Goal: Check status: Check status

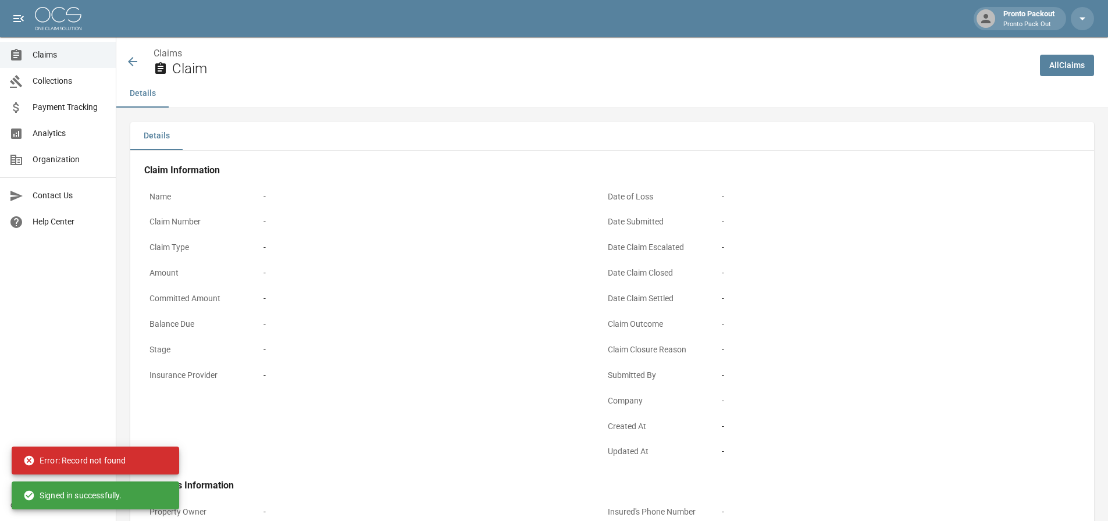
click at [52, 21] on img at bounding box center [58, 18] width 47 height 23
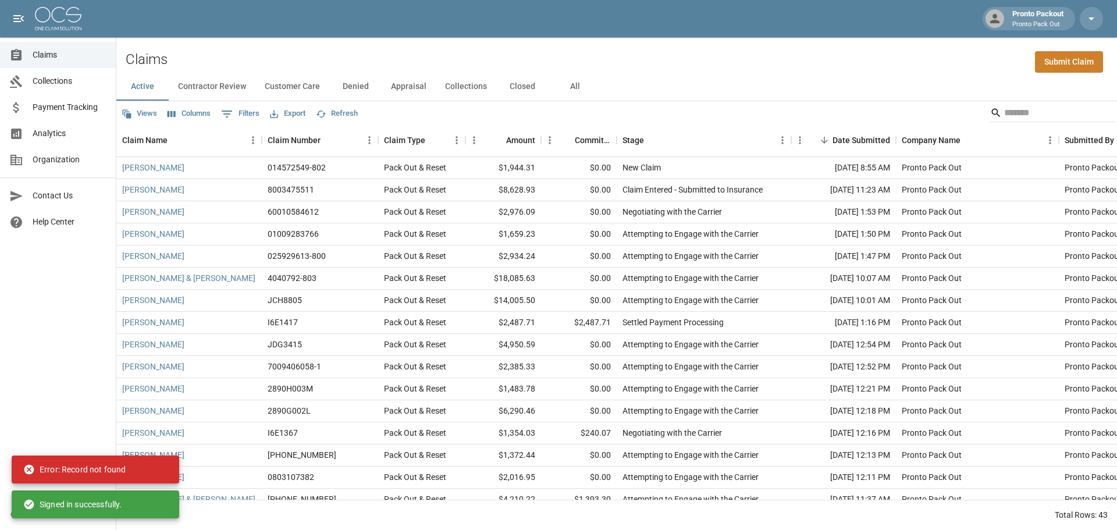
click at [576, 88] on button "All" at bounding box center [574, 87] width 52 height 28
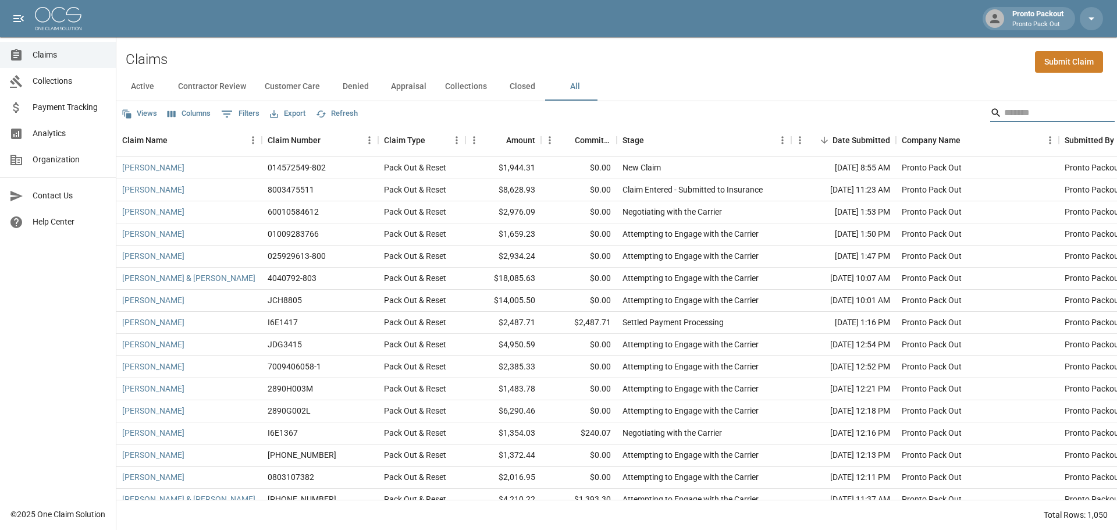
click at [1015, 118] on input "Search" at bounding box center [1050, 113] width 93 height 19
type input "*****"
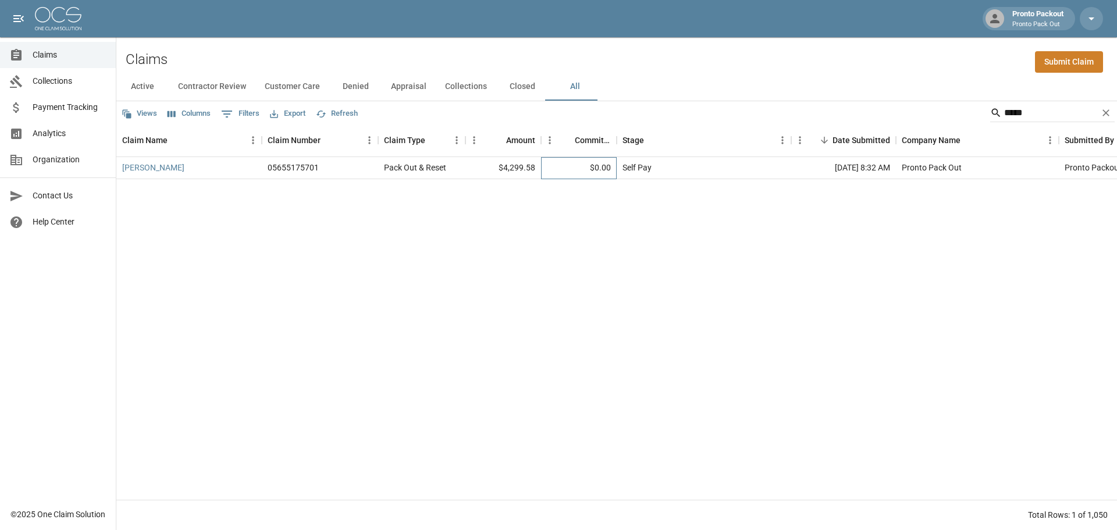
click at [579, 174] on div "$0.00" at bounding box center [579, 168] width 76 height 22
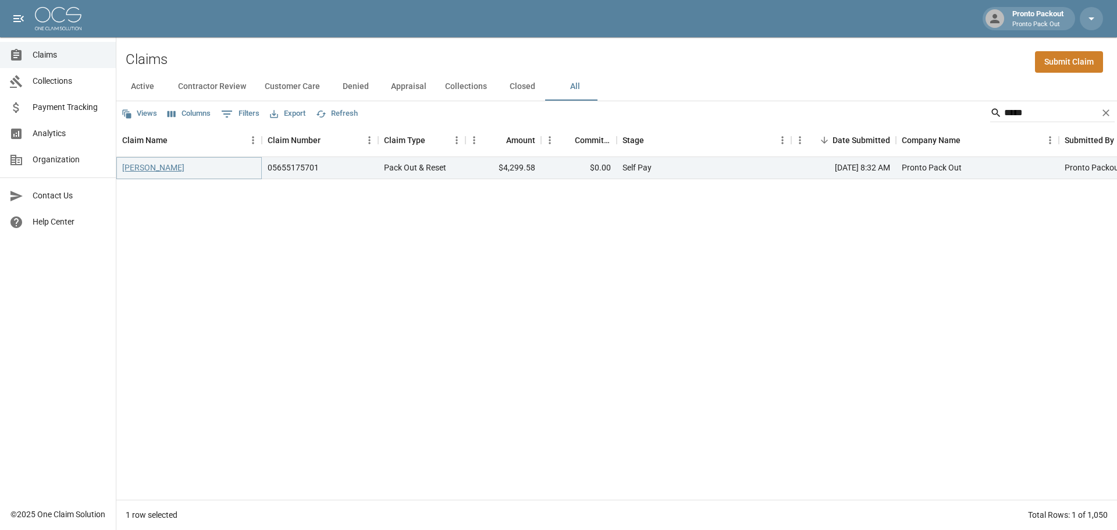
click at [142, 169] on link "[PERSON_NAME]" at bounding box center [153, 168] width 62 height 12
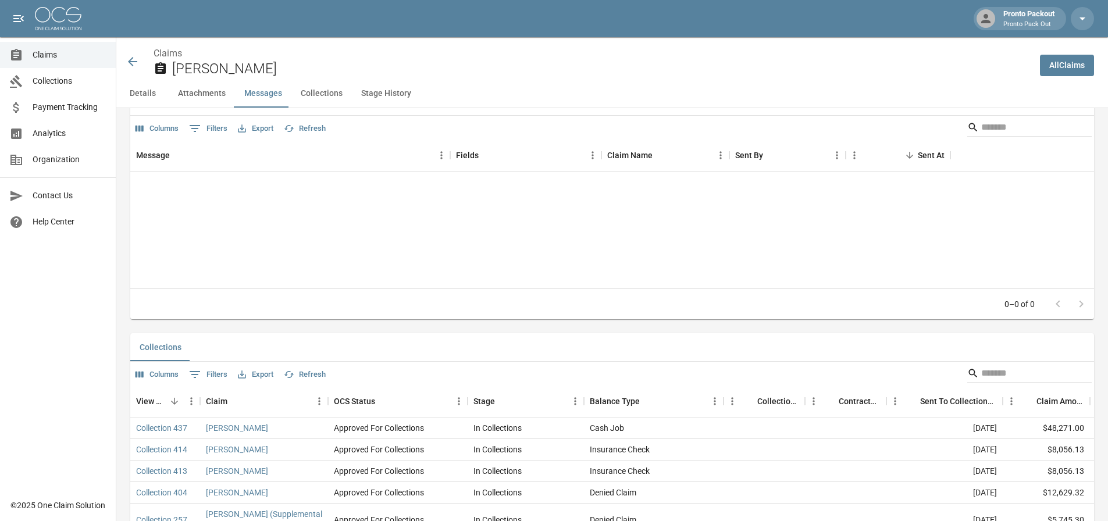
scroll to position [1221, 0]
